Goal: Transaction & Acquisition: Purchase product/service

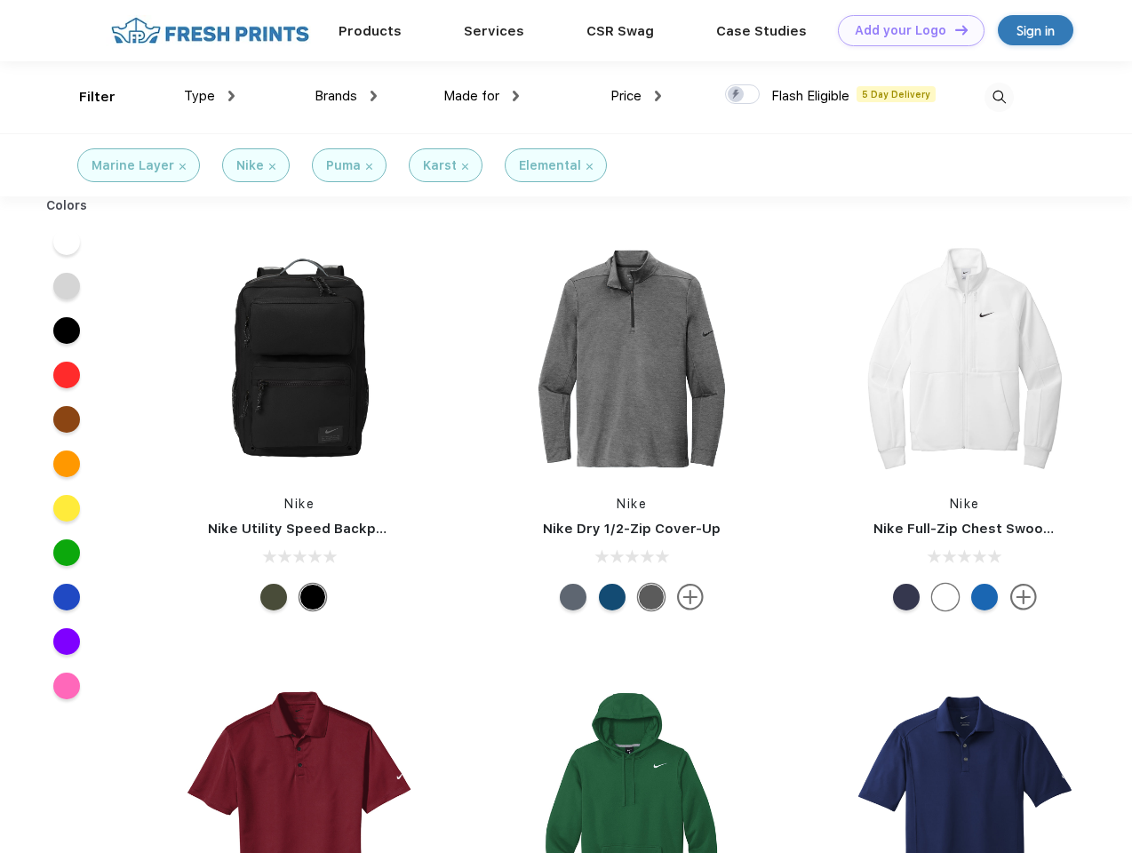
click at [904, 30] on link "Add your Logo Design Tool" at bounding box center [911, 30] width 147 height 31
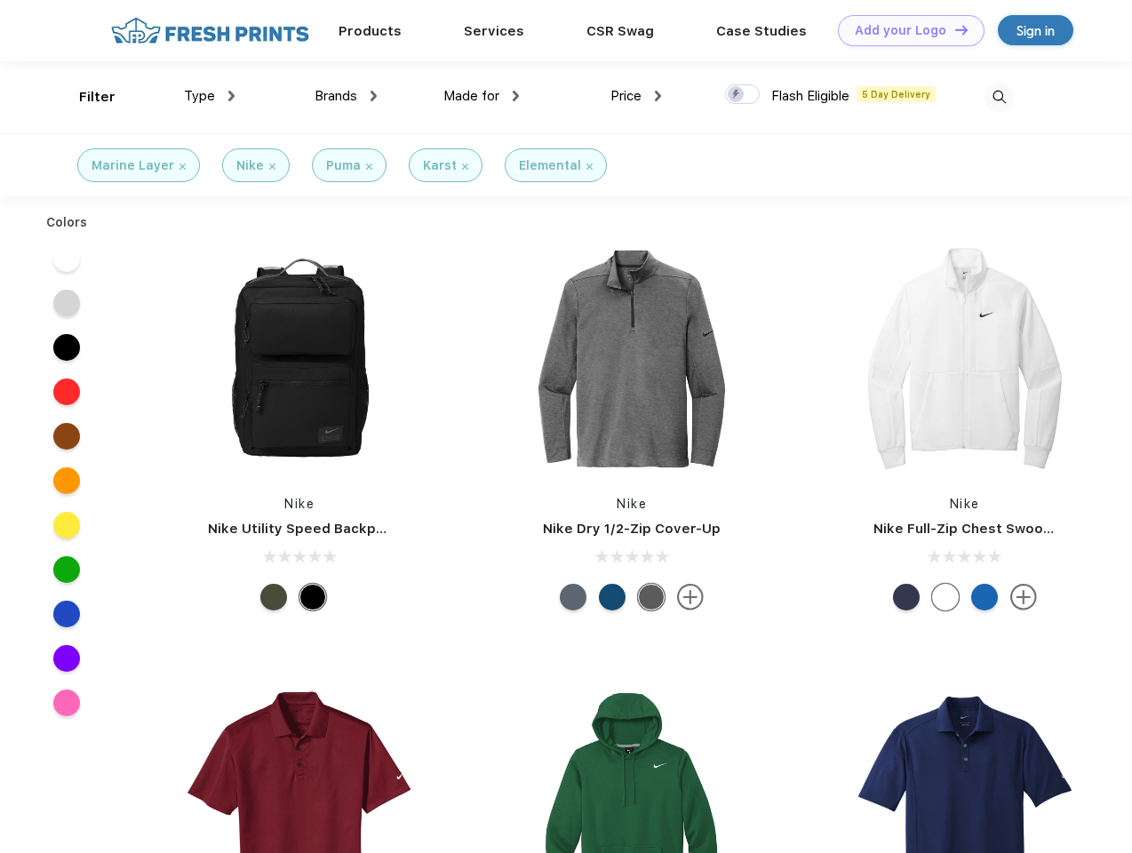
click at [0, 0] on div "Design Tool" at bounding box center [0, 0] width 0 height 0
click at [953, 29] on link "Add your Logo Design Tool" at bounding box center [911, 30] width 147 height 31
click at [85, 97] on div "Filter" at bounding box center [97, 97] width 36 height 20
click at [210, 96] on span "Type" at bounding box center [199, 96] width 31 height 16
click at [346, 96] on span "Brands" at bounding box center [336, 96] width 43 height 16
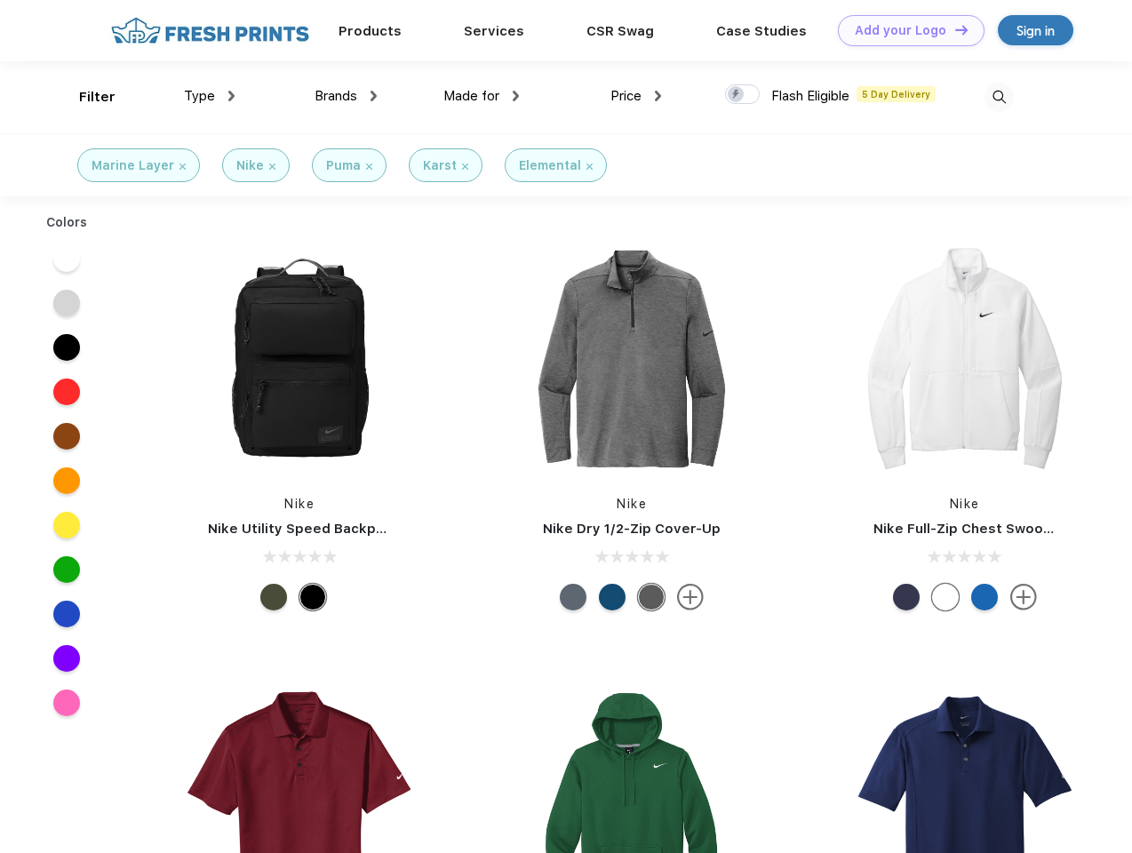
click at [482, 96] on span "Made for" at bounding box center [471, 96] width 56 height 16
click at [636, 96] on span "Price" at bounding box center [625, 96] width 31 height 16
click at [743, 95] on div at bounding box center [742, 94] width 35 height 20
click at [737, 95] on input "checkbox" at bounding box center [731, 90] width 12 height 12
click at [999, 97] on img at bounding box center [998, 97] width 29 height 29
